Goal: Learn about a topic

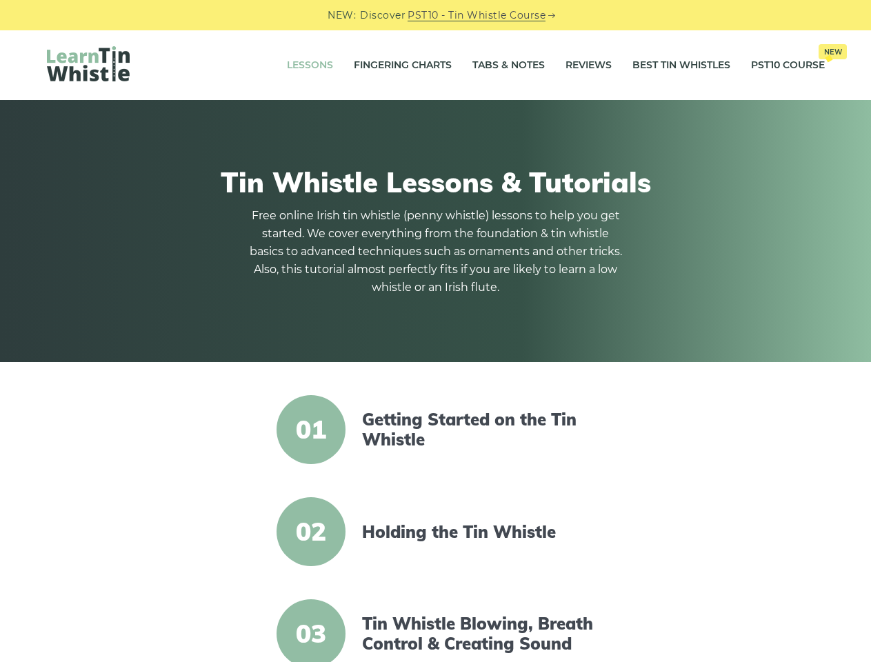
click at [435, 331] on div "Tin Whistle Lessons & Tutorials Free online Irish tin whistle ([PERSON_NAME] wh…" at bounding box center [435, 231] width 871 height 262
